Goal: Ask a question

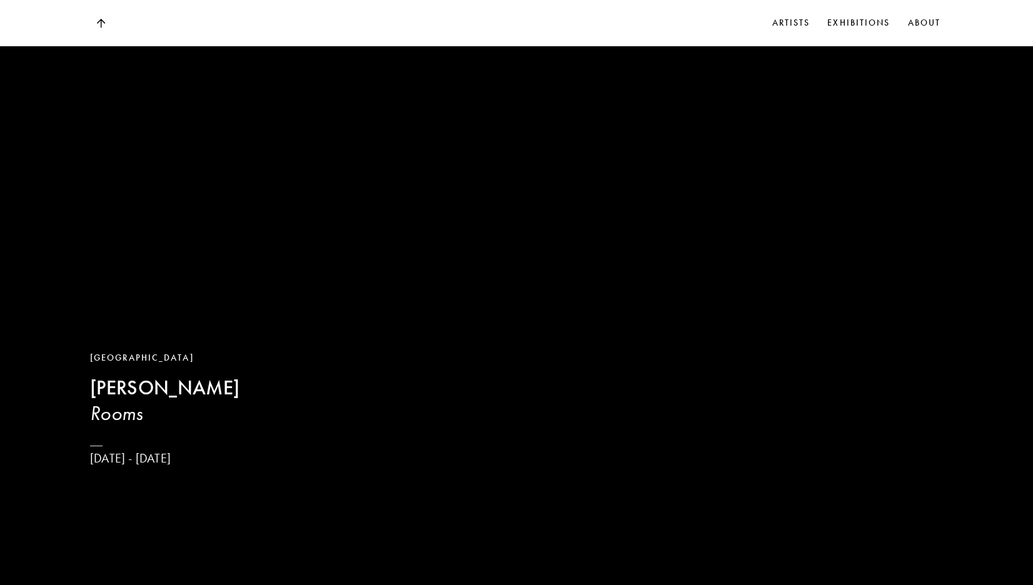
scroll to position [804, 0]
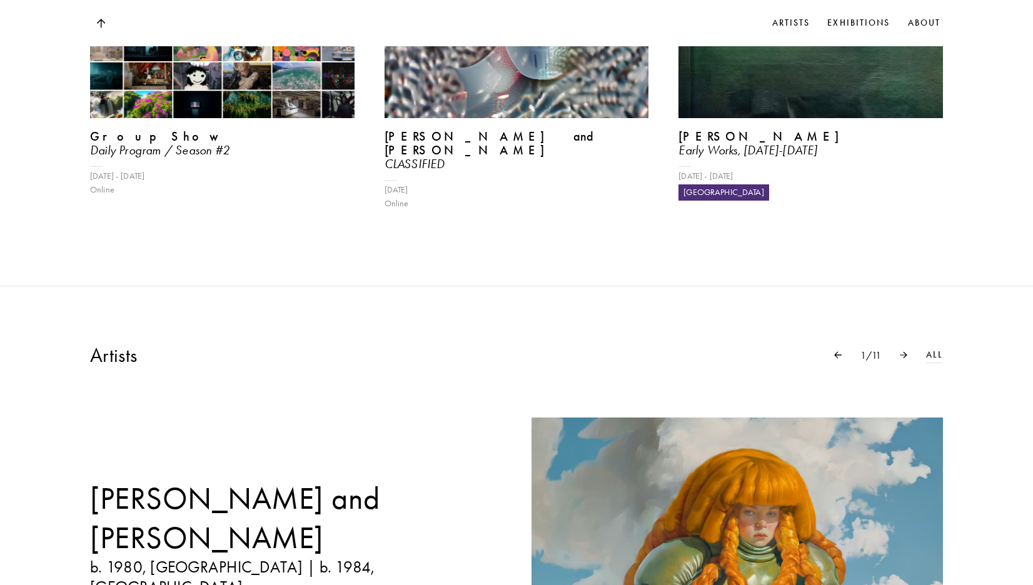
click at [189, 111] on img at bounding box center [222, 19] width 264 height 198
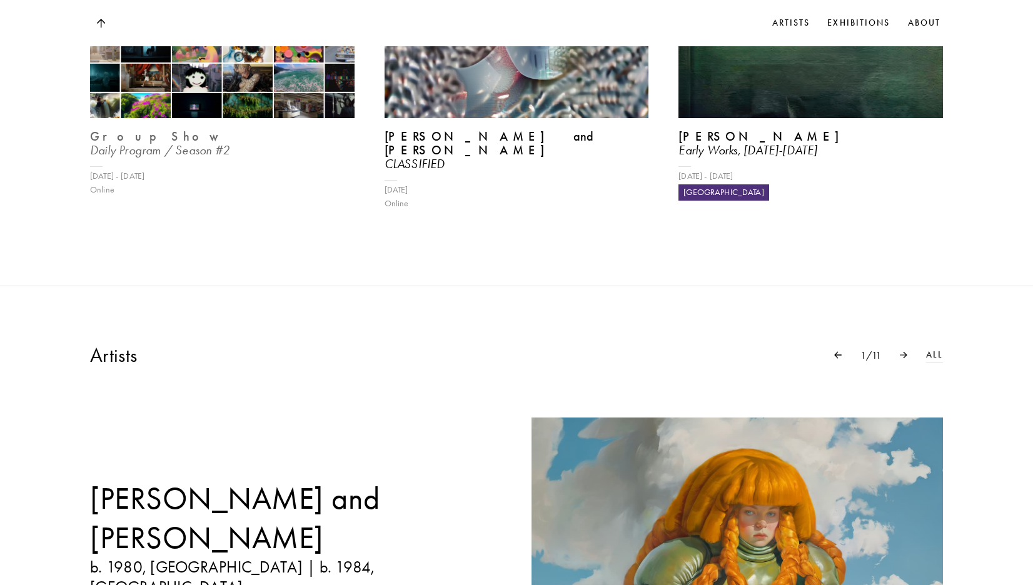
click at [230, 84] on img at bounding box center [222, 19] width 272 height 204
click at [111, 130] on b "Group Show" at bounding box center [157, 136] width 134 height 15
click at [109, 134] on b "Group Show" at bounding box center [157, 136] width 134 height 15
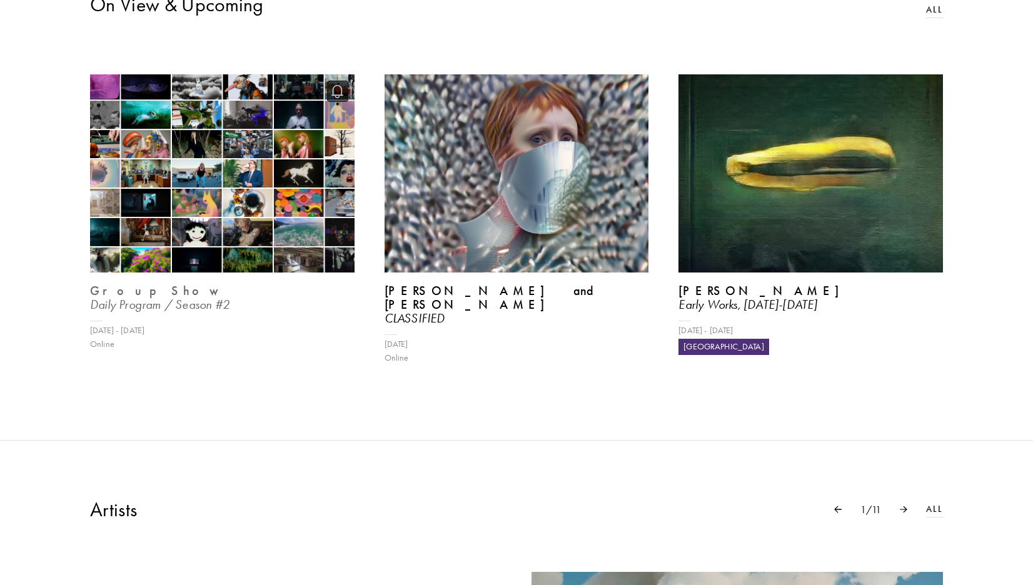
scroll to position [0, 0]
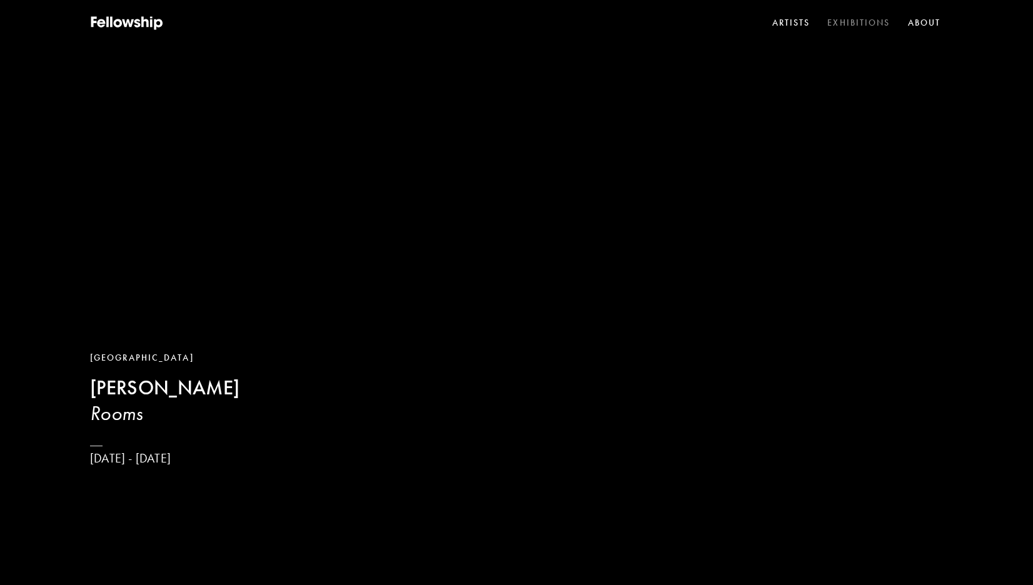
click at [853, 18] on link "Exhibitions" at bounding box center [859, 23] width 68 height 19
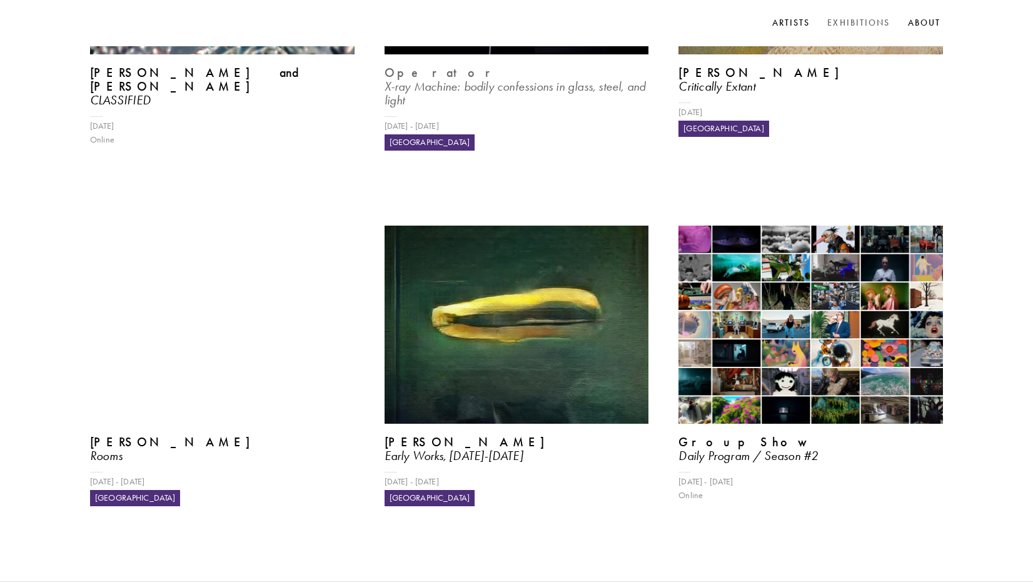
scroll to position [521, 0]
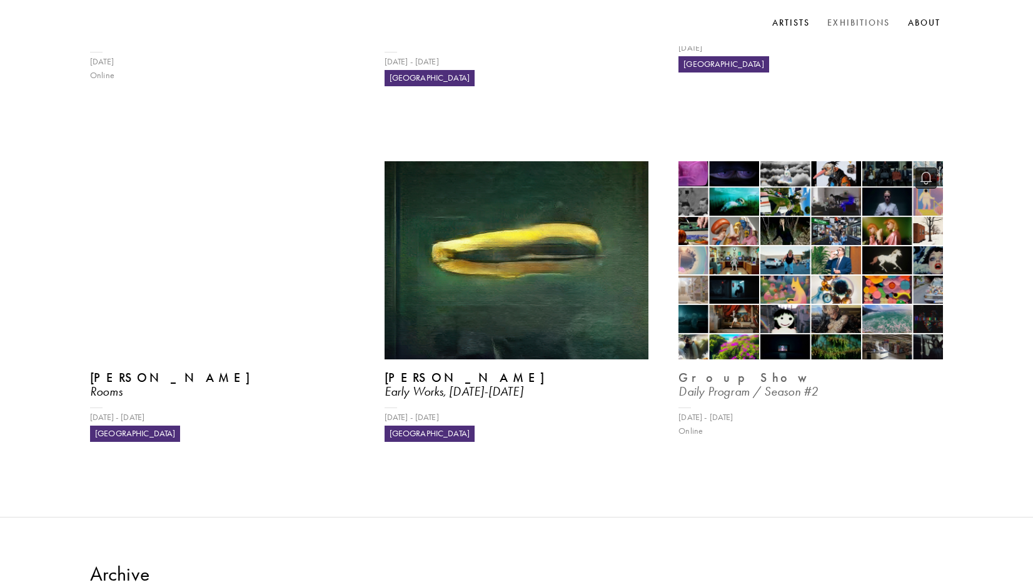
click at [787, 371] on p "Group Show" at bounding box center [810, 378] width 264 height 14
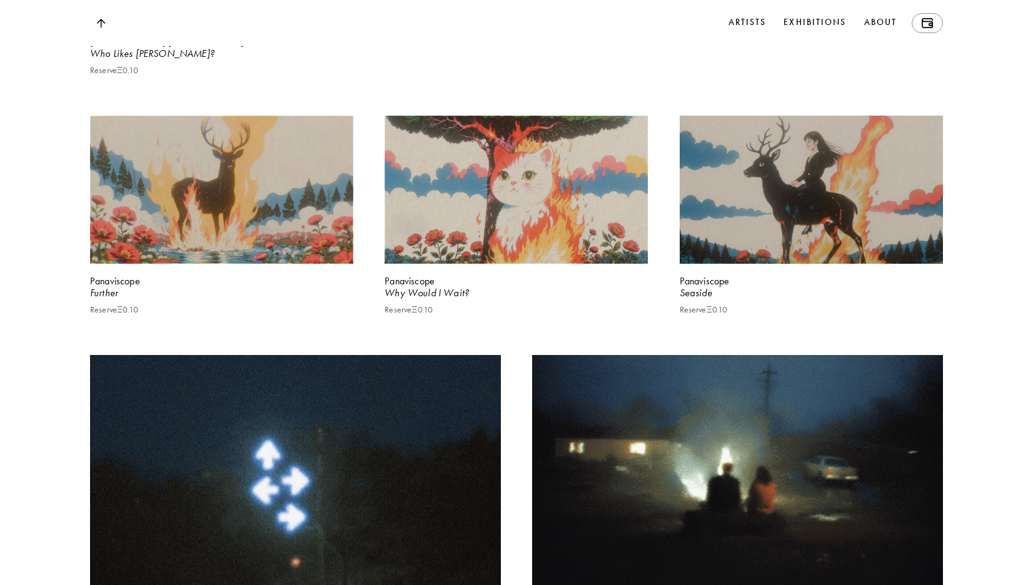
scroll to position [1885, 0]
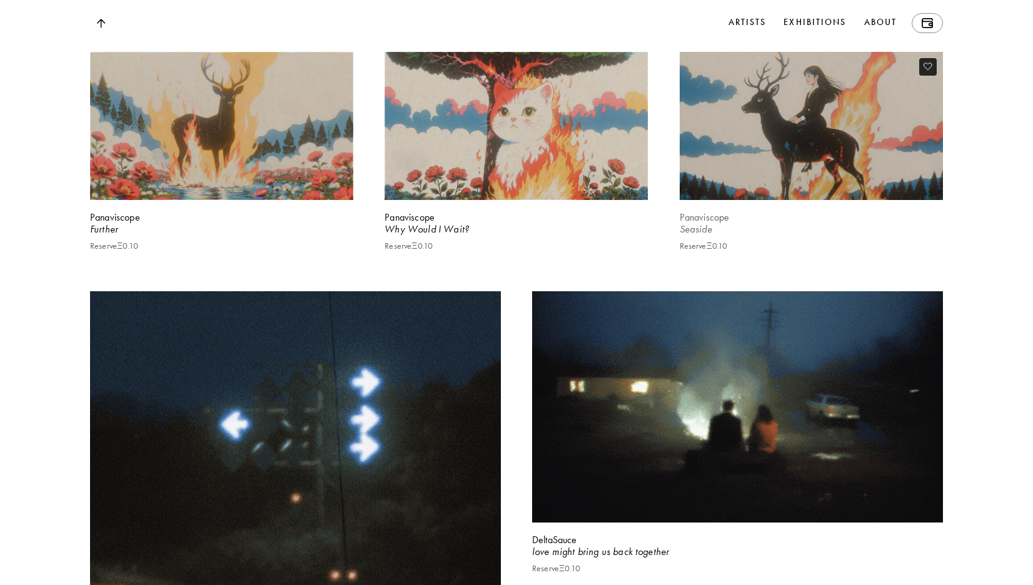
click at [743, 202] on video at bounding box center [810, 125] width 271 height 153
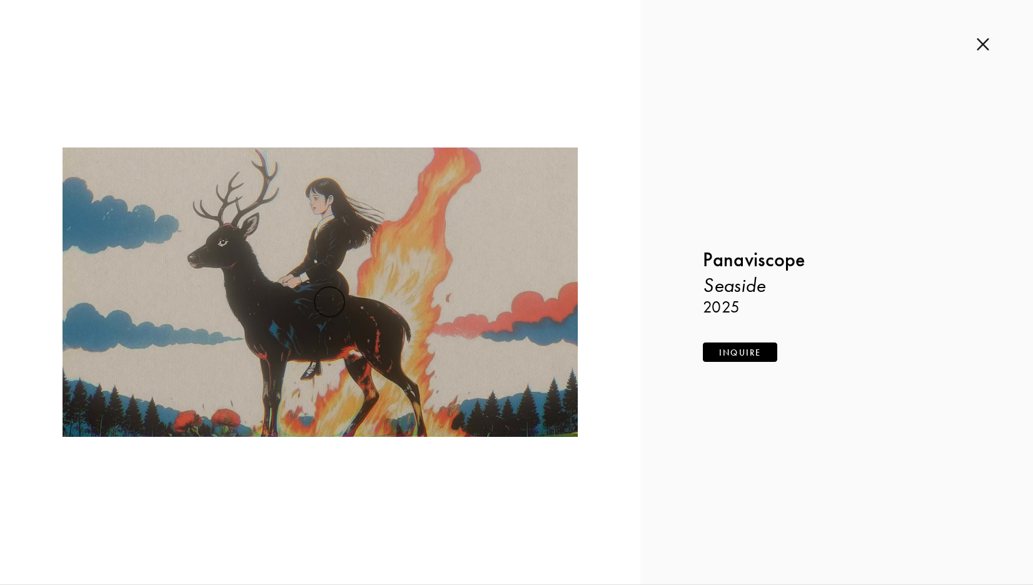
click at [723, 352] on button "Inquire" at bounding box center [740, 352] width 74 height 19
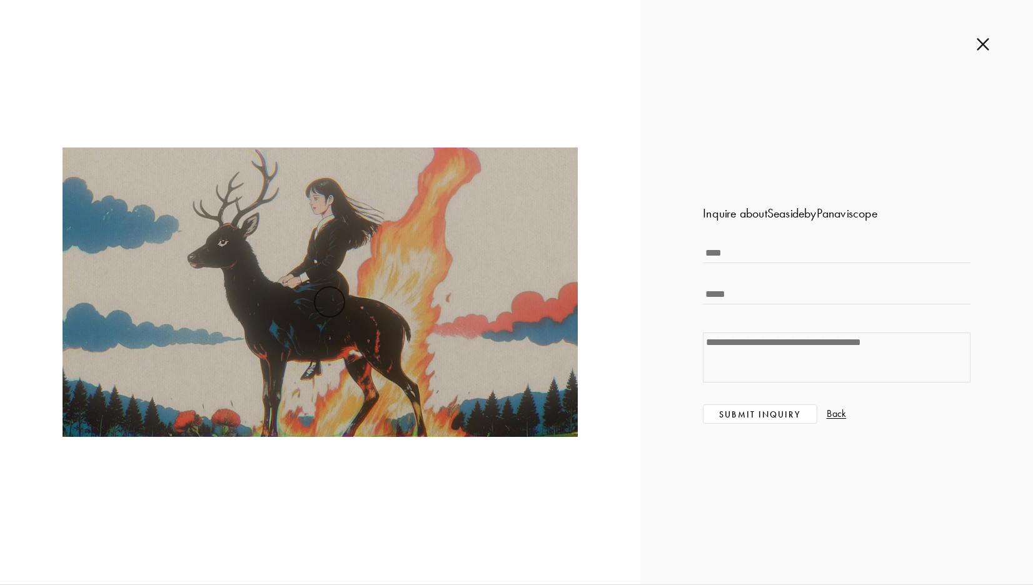
click at [975, 37] on div "Inquire about Seaside by Panaviscope Submit Inquiry Back Panaviscope Seaside 20…" at bounding box center [836, 292] width 393 height 584
click at [975, 46] on div "Inquire about Seaside by Panaviscope Submit Inquiry Back Panaviscope Seaside 20…" at bounding box center [836, 292] width 393 height 584
